Goal: Find contact information: Find contact information

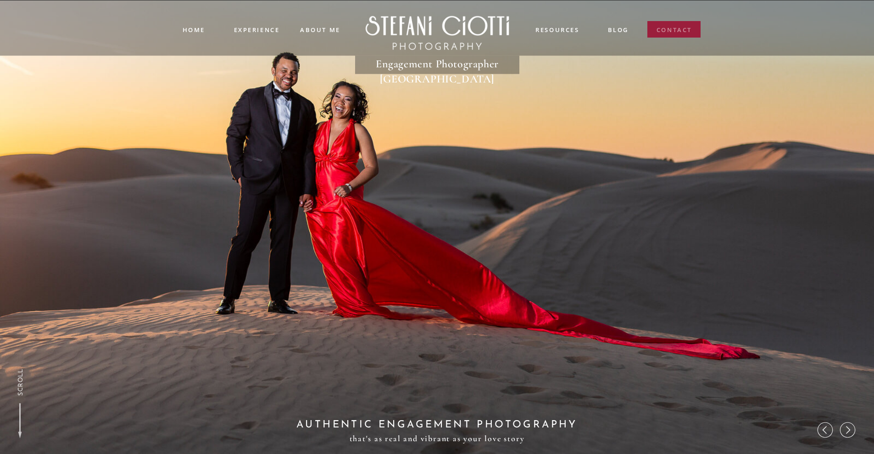
click at [683, 25] on nav "contact" at bounding box center [674, 31] width 36 height 13
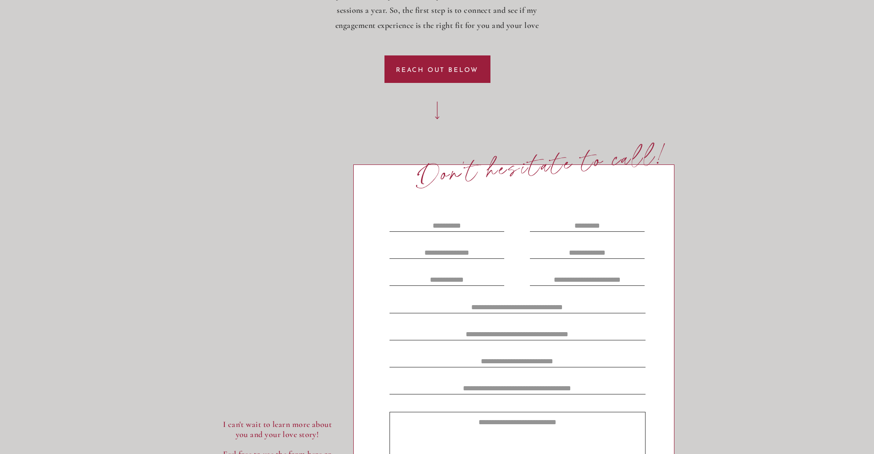
scroll to position [3129, 0]
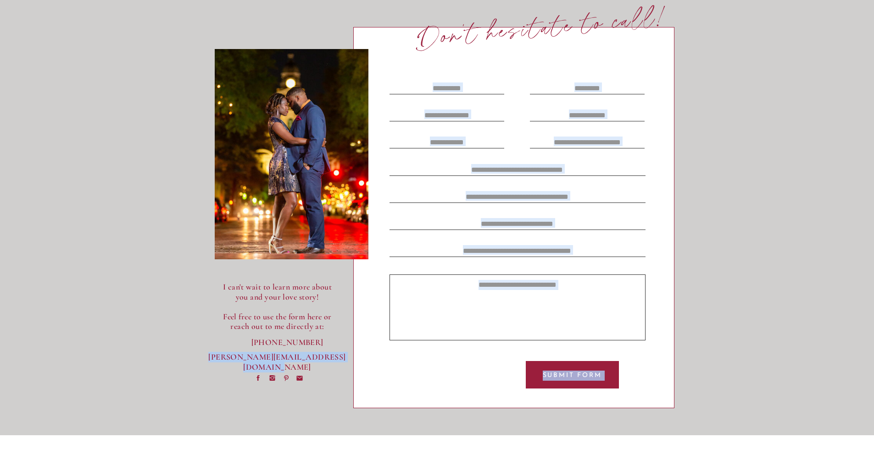
drag, startPoint x: 200, startPoint y: 358, endPoint x: 344, endPoint y: 359, distance: 143.5
click at [344, 359] on div "Home About me Reviews Experience BLOG contact contact blog resources ABOUT me e…" at bounding box center [437, 355] width 874 height 6969
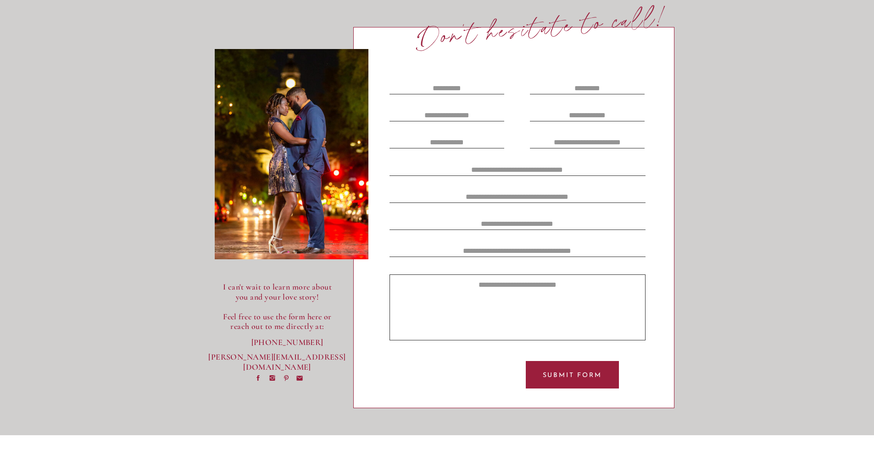
click at [200, 387] on div "Home About me Reviews Experience BLOG contact contact blog resources ABOUT me e…" at bounding box center [437, 355] width 874 height 6969
drag, startPoint x: 210, startPoint y: 382, endPoint x: 206, endPoint y: 353, distance: 29.1
click at [210, 380] on div "Home About me Reviews Experience BLOG contact contact blog resources ABOUT me e…" at bounding box center [437, 355] width 874 height 6969
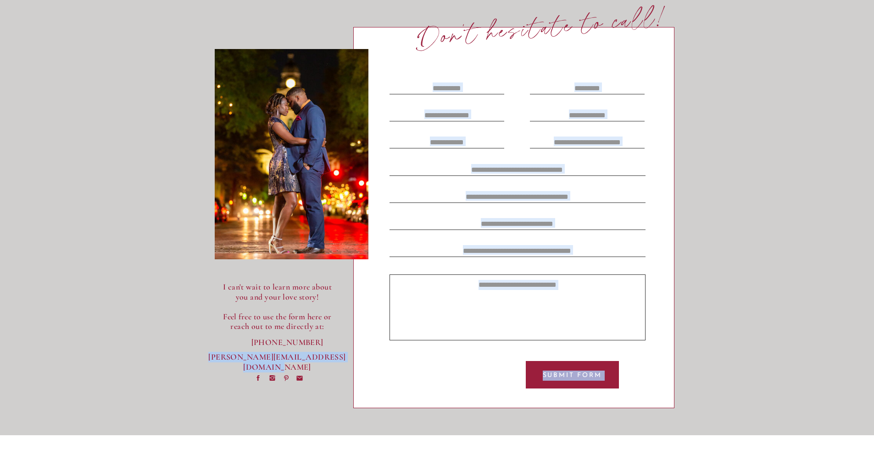
drag, startPoint x: 206, startPoint y: 359, endPoint x: 345, endPoint y: 356, distance: 139.0
click at [345, 356] on div "Home About me Reviews Experience BLOG contact contact blog resources ABOUT me e…" at bounding box center [437, 355] width 874 height 6969
copy div "Submit Form [PERSON_NAME][EMAIL_ADDRESS][DOMAIN_NAME]"
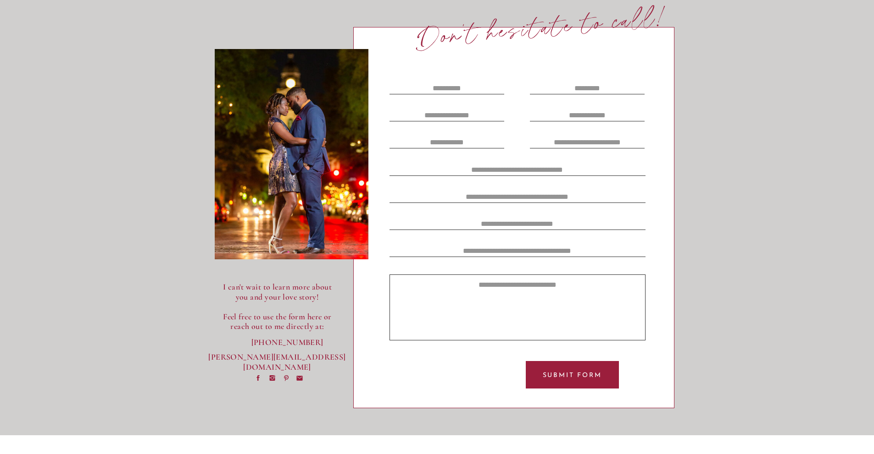
click at [188, 338] on div "Home About me Reviews Experience BLOG contact contact blog resources ABOUT me e…" at bounding box center [437, 355] width 874 height 6969
drag, startPoint x: 200, startPoint y: 360, endPoint x: 311, endPoint y: 350, distance: 111.8
click at [311, 350] on div "Home About me Reviews Experience BLOG contact contact blog resources ABOUT me e…" at bounding box center [437, 355] width 874 height 6969
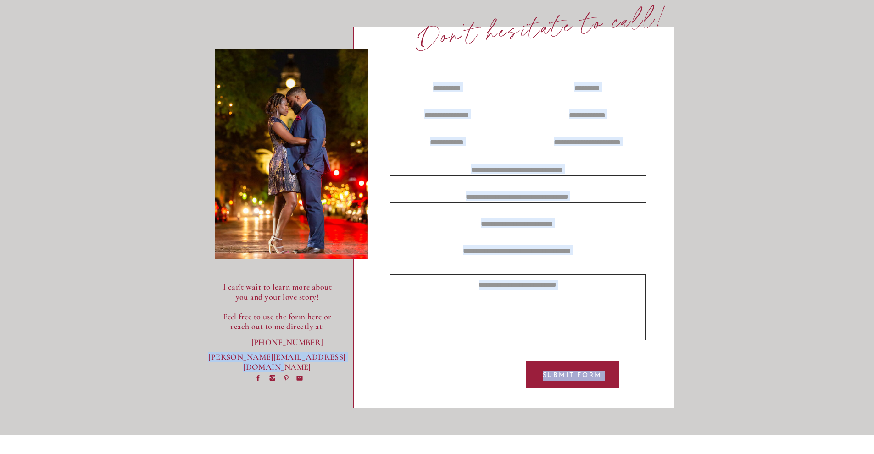
drag, startPoint x: 348, startPoint y: 358, endPoint x: 339, endPoint y: 365, distance: 11.5
click at [343, 356] on div "Home About me Reviews Experience BLOG contact contact blog resources ABOUT me e…" at bounding box center [437, 355] width 874 height 6969
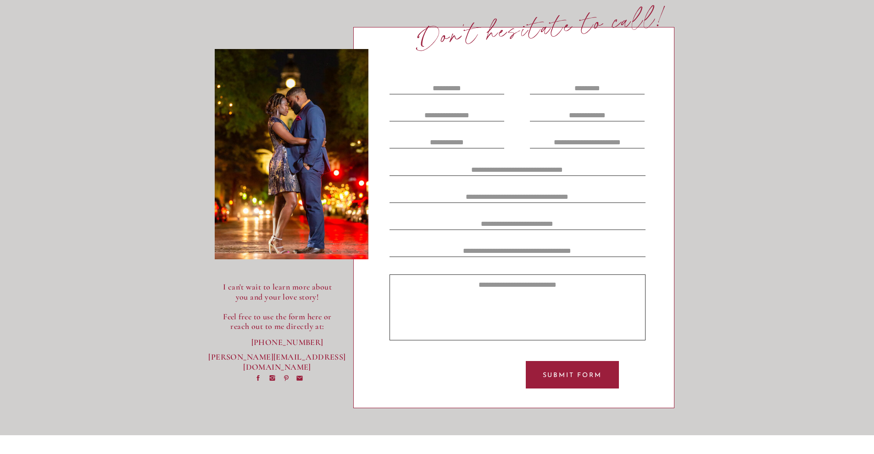
click at [330, 385] on div "Home About me Reviews Experience BLOG contact contact blog resources ABOUT me e…" at bounding box center [437, 355] width 874 height 6969
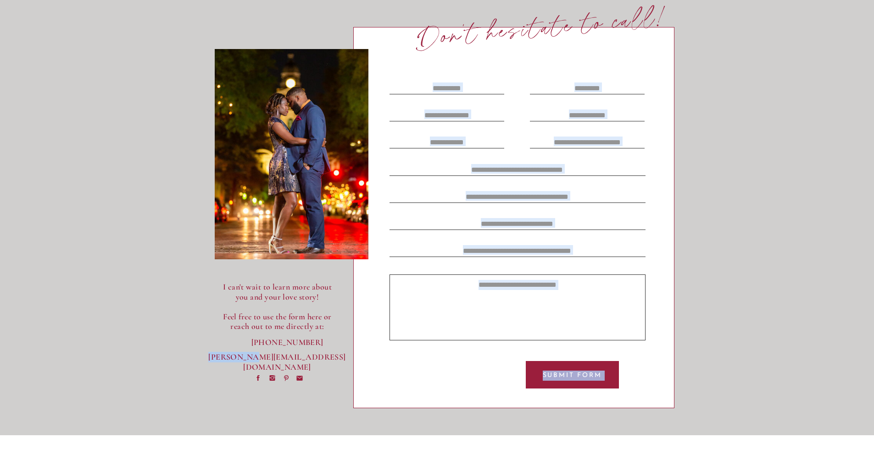
drag, startPoint x: 205, startPoint y: 357, endPoint x: 249, endPoint y: 359, distance: 44.1
click at [249, 359] on div "Home About me Reviews Experience BLOG contact contact blog resources ABOUT me e…" at bounding box center [437, 355] width 874 height 6969
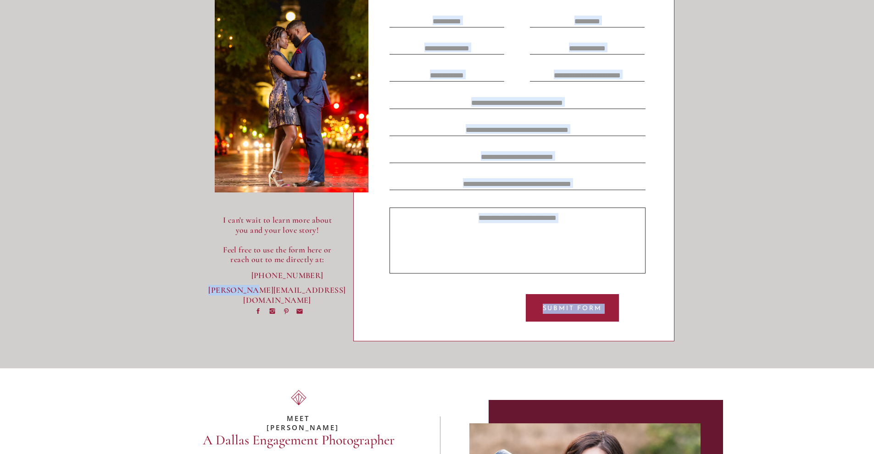
scroll to position [3404, 0]
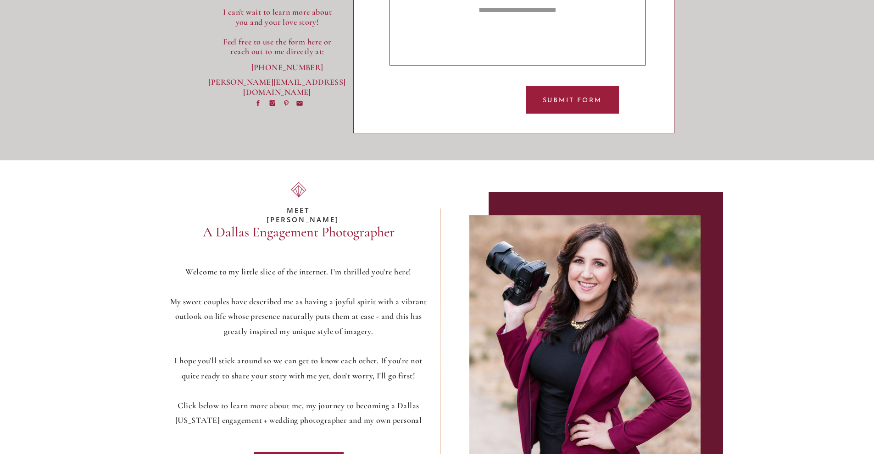
click at [200, 224] on div "Home About me Reviews Experience BLOG contact contact blog resources ABOUT me e…" at bounding box center [437, 80] width 874 height 6969
click at [231, 100] on div "Home About me Reviews Experience BLOG contact contact blog resources ABOUT me e…" at bounding box center [437, 80] width 874 height 6969
